Goal: Task Accomplishment & Management: Use online tool/utility

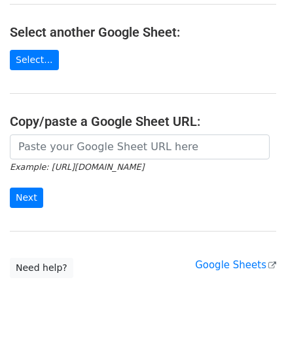
scroll to position [172, 0]
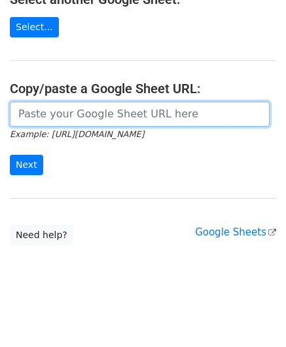
click at [39, 117] on input "url" at bounding box center [140, 114] width 260 height 25
paste input "[URL][DOMAIN_NAME]"
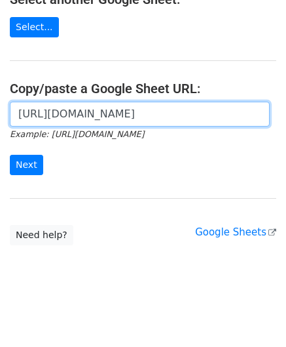
scroll to position [0, 283]
type input "[URL][DOMAIN_NAME]"
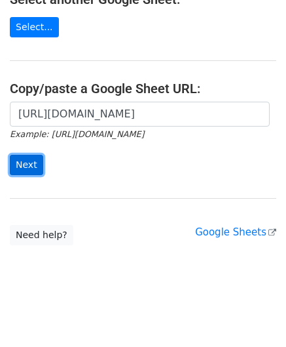
click at [31, 159] on input "Next" at bounding box center [26, 165] width 33 height 20
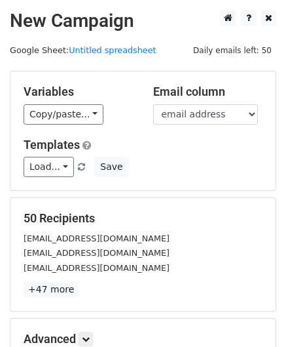
scroll to position [160, 0]
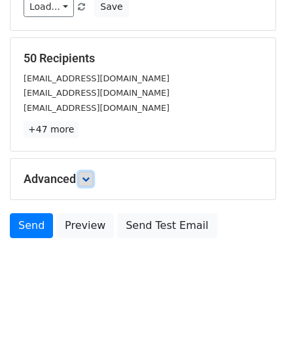
click at [90, 175] on icon at bounding box center [86, 179] width 8 height 8
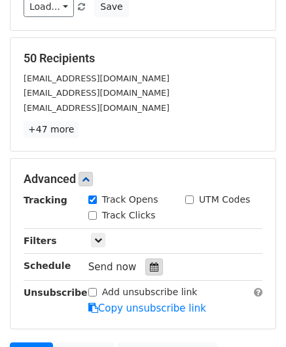
click at [150, 262] on icon at bounding box center [154, 266] width 9 height 9
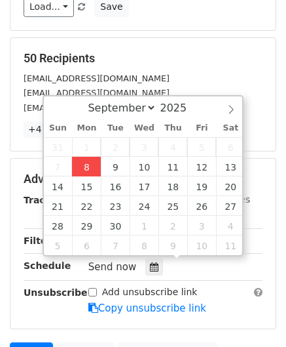
type input "[DATE] 12:00"
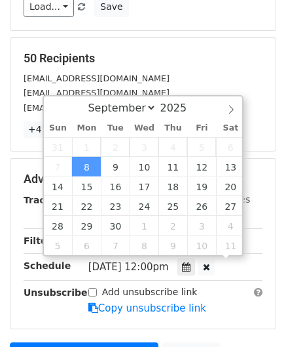
scroll to position [0, 0]
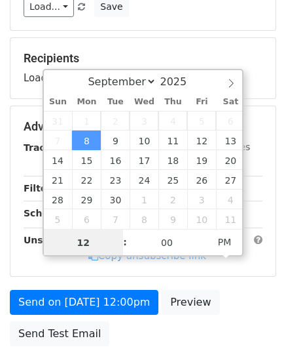
paste input "Hour"
type input "2"
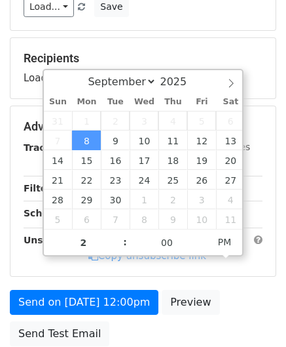
type input "2025-09-08 14:00"
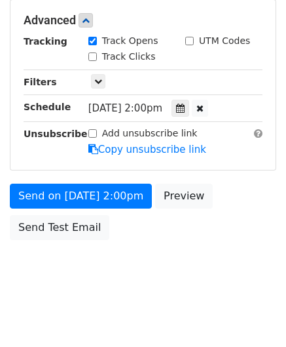
scroll to position [318, 0]
